Goal: Navigation & Orientation: Find specific page/section

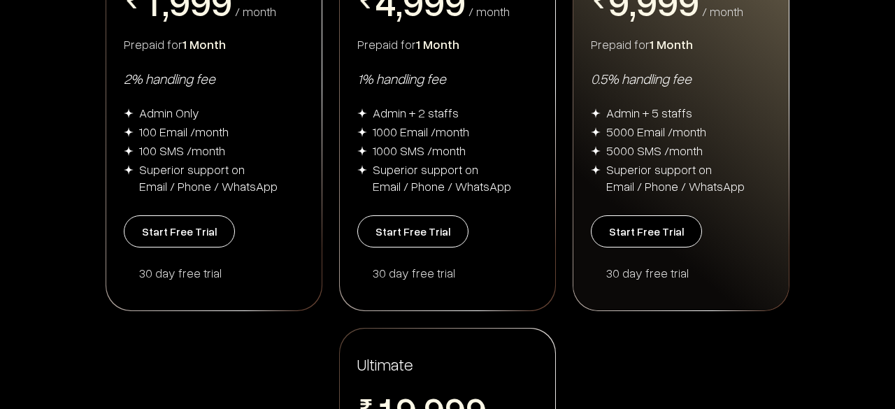
scroll to position [369, 0]
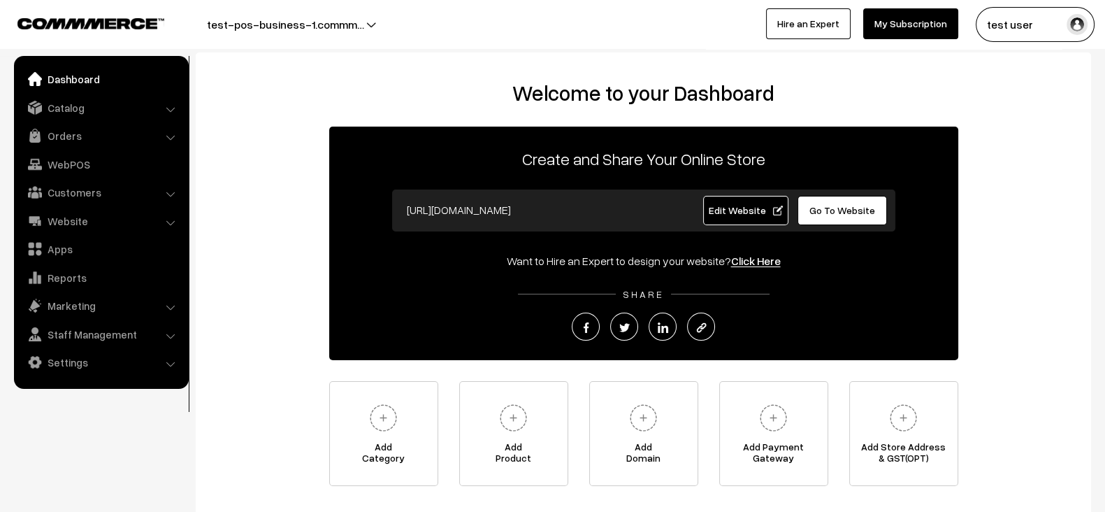
click at [485, 222] on input "[URL][DOMAIN_NAME]" at bounding box center [538, 210] width 276 height 28
click at [468, 252] on div "Want to Hire an Expert to design your website? Click Here" at bounding box center [643, 260] width 629 height 17
drag, startPoint x: 632, startPoint y: 208, endPoint x: 403, endPoint y: 215, distance: 230.1
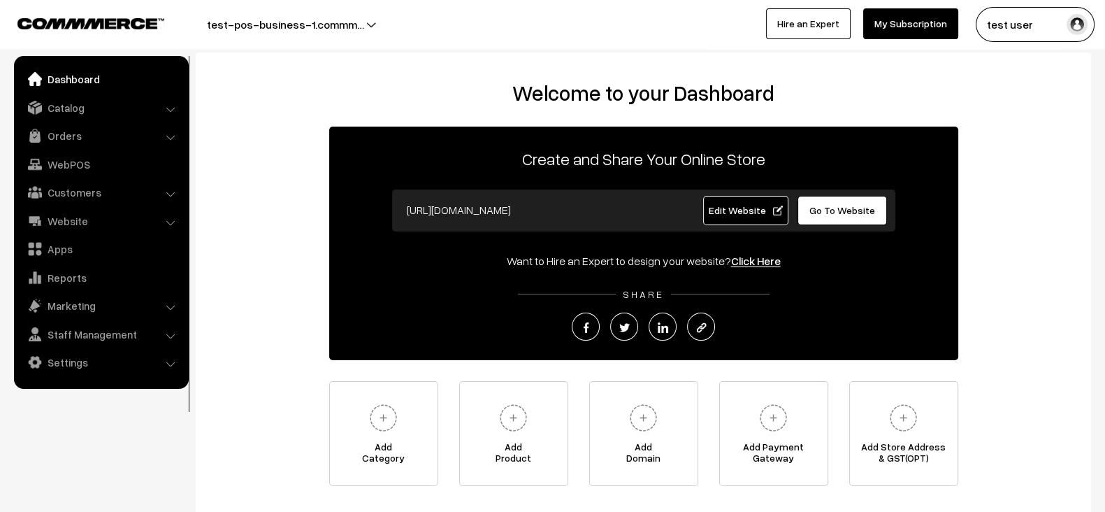
click at [403, 215] on input "[URL][DOMAIN_NAME]" at bounding box center [538, 210] width 276 height 28
drag, startPoint x: 403, startPoint y: 215, endPoint x: 653, endPoint y: 200, distance: 251.4
click at [653, 200] on input "[URL][DOMAIN_NAME]" at bounding box center [538, 210] width 276 height 28
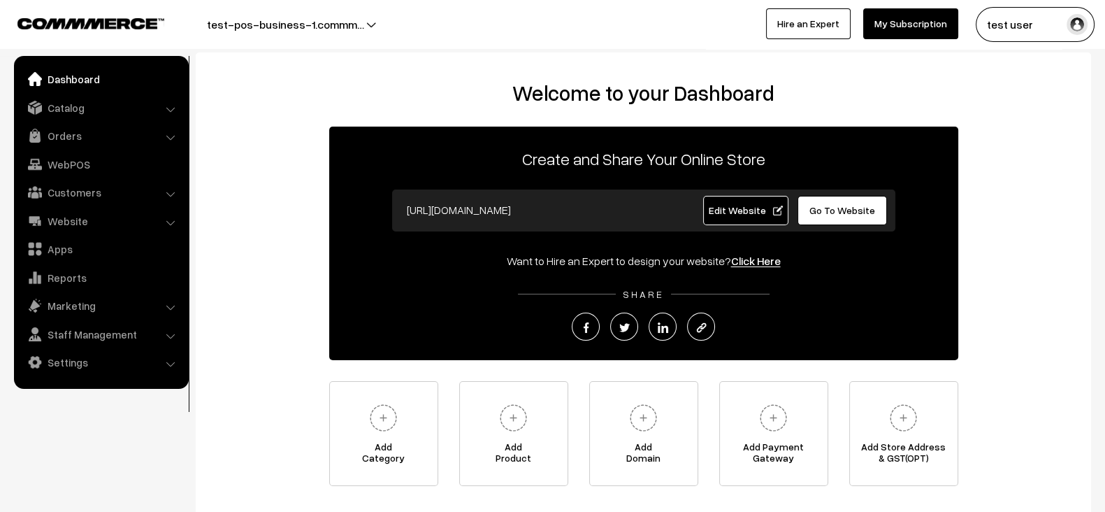
click at [340, 310] on div "SHARE" at bounding box center [643, 314] width 629 height 54
click at [312, 268] on div "Welcome to your Dashboard Create and Share Your Online Store [URL][DOMAIN_NAME]…" at bounding box center [643, 282] width 867 height 405
